Goal: Transaction & Acquisition: Book appointment/travel/reservation

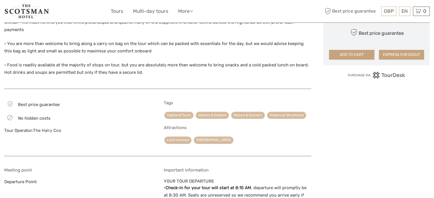
scroll to position [428, 0]
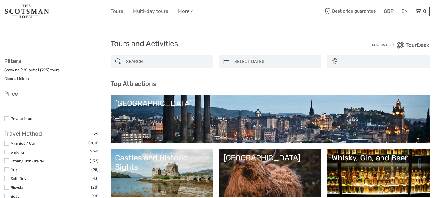
select select
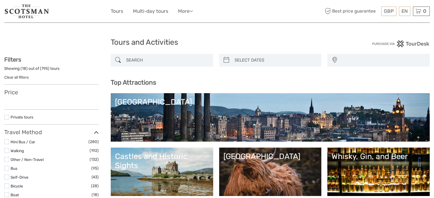
select select
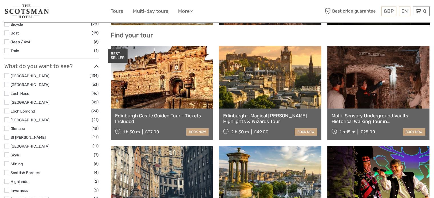
scroll to position [171, 0]
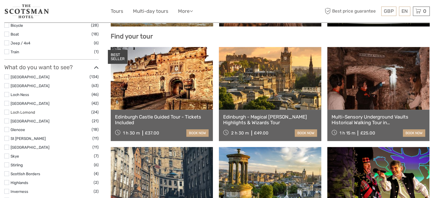
click at [31, 112] on link "Loch Lomond" at bounding box center [23, 112] width 25 height 5
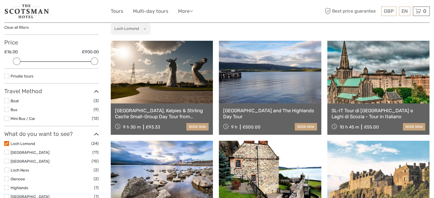
scroll to position [146, 0]
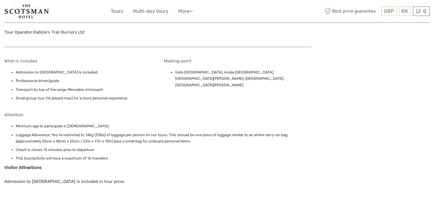
scroll to position [599, 0]
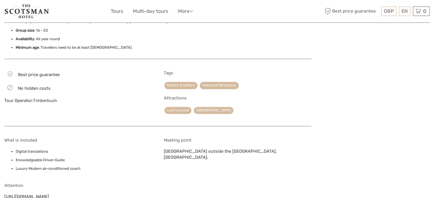
scroll to position [469, 0]
